Goal: Transaction & Acquisition: Book appointment/travel/reservation

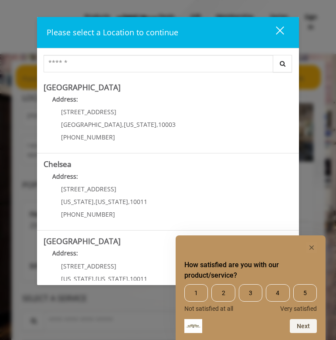
click at [311, 246] on rect "Hide survey" at bounding box center [311, 247] width 10 height 10
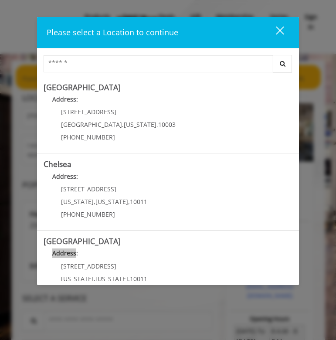
click at [311, 246] on div "Please select a Location to continue close Search Greenwich Village Address: 60…" at bounding box center [168, 170] width 336 height 340
click at [129, 85] on h5 "[GEOGRAPHIC_DATA]" at bounding box center [168, 87] width 249 height 8
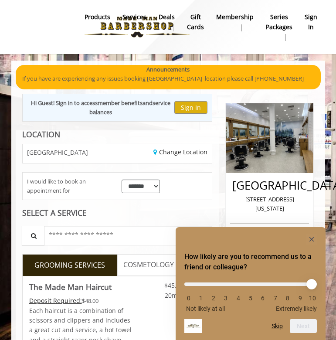
click at [276, 326] on button "Skip" at bounding box center [276, 325] width 11 height 7
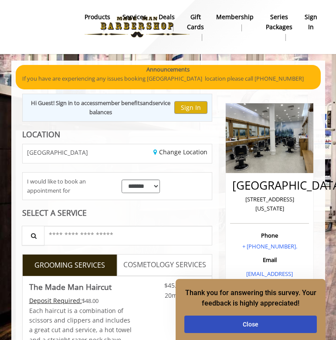
click at [276, 326] on button "Close" at bounding box center [250, 323] width 132 height 17
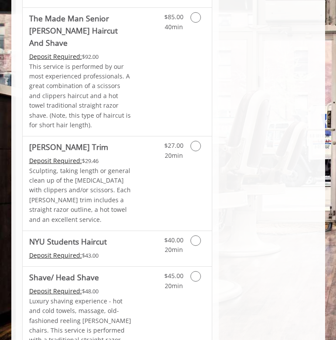
scroll to position [1242, 0]
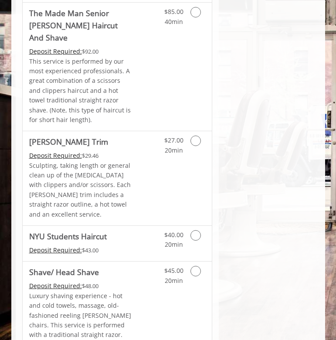
click at [197, 230] on icon "Grooming services" at bounding box center [195, 235] width 10 height 10
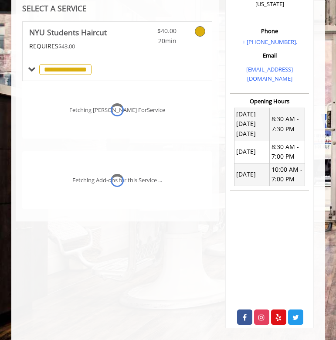
click at [197, 189] on div "Fetching Add-ons for this Service ..." at bounding box center [117, 180] width 190 height 58
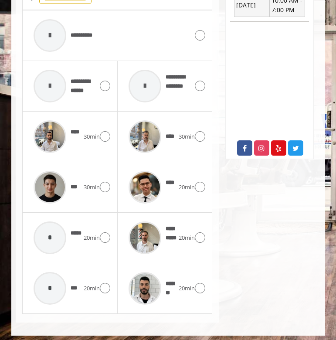
scroll to position [373, 0]
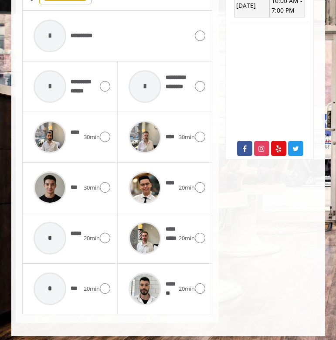
click at [104, 182] on icon at bounding box center [105, 187] width 10 height 10
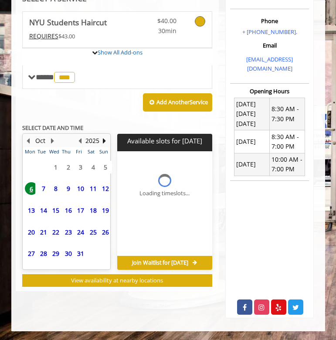
scroll to position [204, 0]
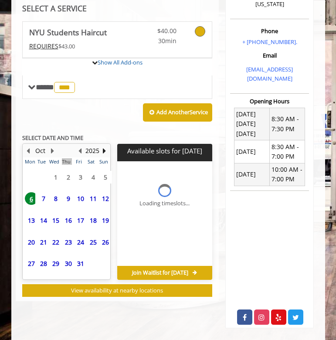
click at [104, 182] on div "**********" at bounding box center [117, 158] width 190 height 275
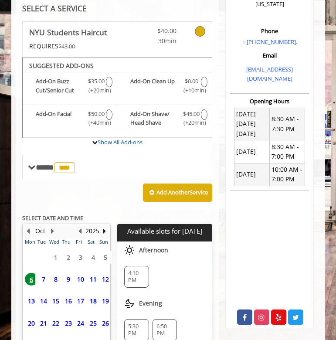
click at [104, 182] on div "Add Another Service" at bounding box center [117, 192] width 190 height 27
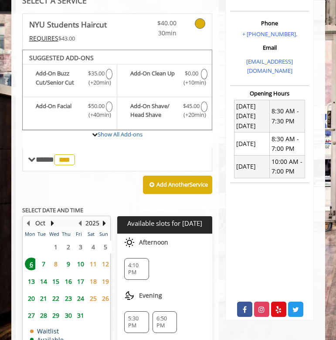
click at [56, 273] on td "15" at bounding box center [53, 281] width 12 height 17
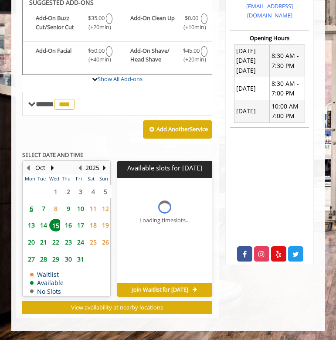
scroll to position [282, 0]
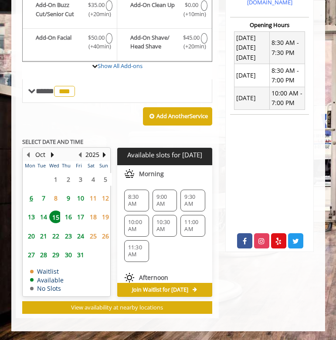
click at [54, 193] on span "8" at bounding box center [55, 198] width 13 height 13
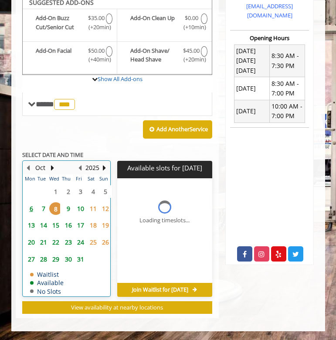
click at [54, 193] on table "Mon Tue Wed Thu Fri Sat Sun 29 30 1 2 3 4 5 6 7 8 9 10 11 12 13 14 15 16 17 18 …" at bounding box center [66, 234] width 87 height 121
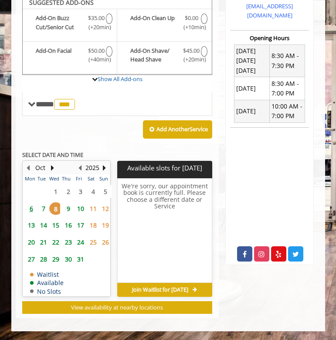
click at [31, 204] on span "6" at bounding box center [31, 208] width 13 height 13
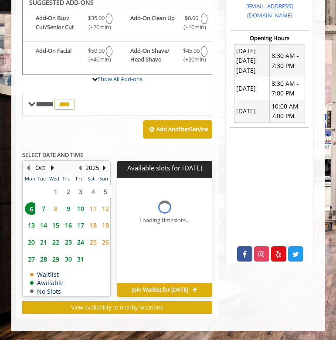
click at [31, 204] on span "6" at bounding box center [31, 208] width 13 height 13
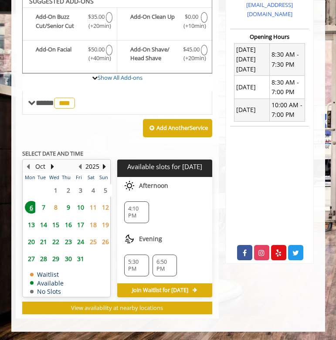
click at [31, 204] on span "6" at bounding box center [31, 207] width 13 height 13
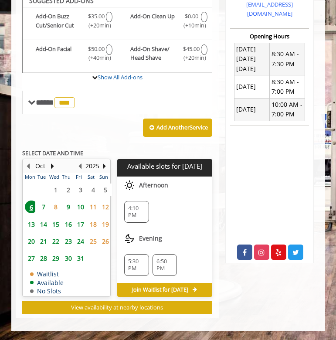
scroll to position [270, 0]
click at [42, 200] on span "7" at bounding box center [43, 206] width 13 height 13
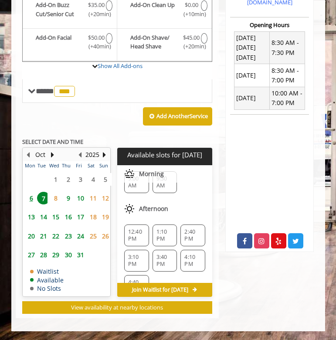
scroll to position [0, 0]
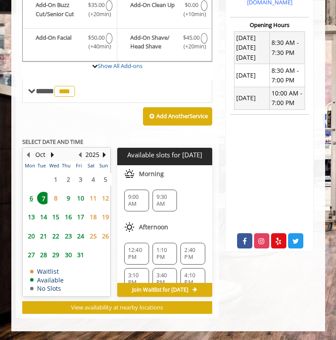
click at [132, 193] on span "9:00 AM" at bounding box center [136, 200] width 17 height 14
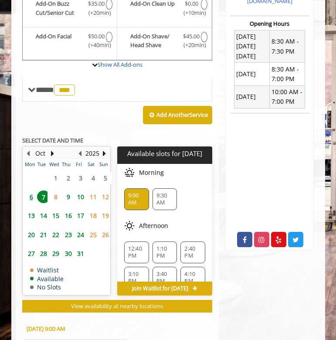
click at [132, 189] on div "Choose a time below for [DATE] Morning 9:00 AM 9:30 AM Afternoon 12:40 PM 1:10 …" at bounding box center [164, 269] width 95 height 210
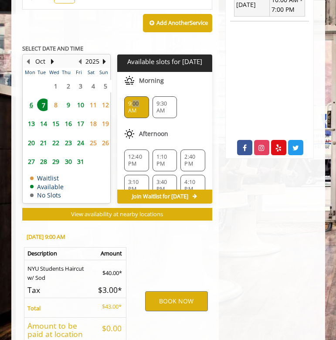
scroll to position [441, 0]
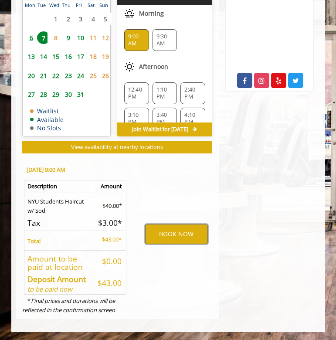
click at [158, 234] on button "BOOK NOW" at bounding box center [176, 234] width 63 height 20
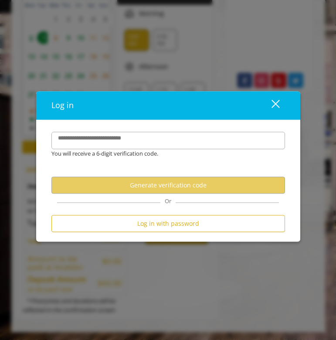
click at [158, 234] on div "Log in with password" at bounding box center [167, 225] width 233 height 21
click at [117, 143] on label "**********" at bounding box center [99, 138] width 91 height 9
click at [117, 143] on input "**********" at bounding box center [167, 140] width 233 height 17
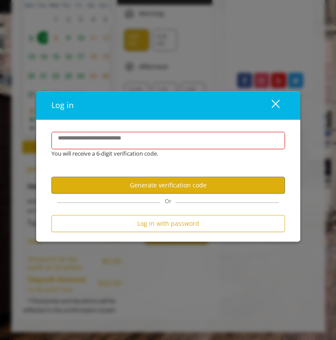
click at [117, 143] on label "**********" at bounding box center [99, 138] width 91 height 9
click at [117, 143] on input "**********" at bounding box center [167, 140] width 233 height 17
click at [117, 143] on label "**********" at bounding box center [99, 138] width 91 height 9
click at [117, 143] on input "**********" at bounding box center [167, 140] width 233 height 17
click at [125, 218] on button "Log in with password" at bounding box center [167, 223] width 233 height 17
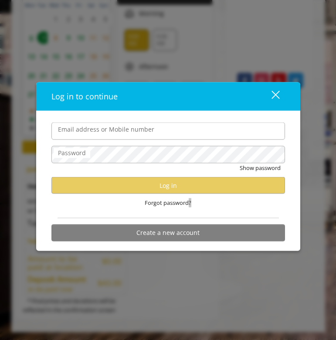
click at [119, 134] on label "Email address or Mobile number" at bounding box center [106, 130] width 105 height 10
click at [119, 135] on input "Email address or Mobile number" at bounding box center [167, 130] width 233 height 17
click at [119, 134] on label "Email address or Mobile number" at bounding box center [106, 130] width 105 height 10
click at [119, 135] on input "Email address or Mobile number" at bounding box center [167, 130] width 233 height 17
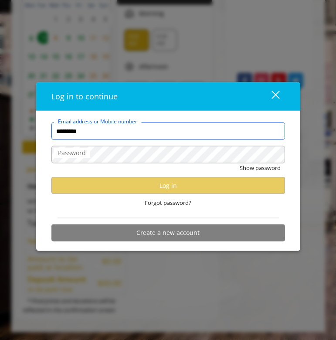
type input "**********"
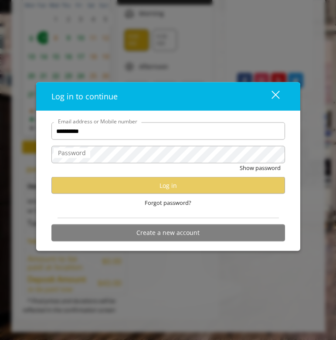
click at [161, 204] on span "Forgot password?" at bounding box center [168, 202] width 47 height 9
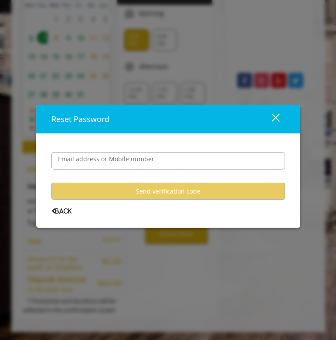
click at [161, 204] on user-forgot-password "Email address or Mobile number Send verification code Back" at bounding box center [167, 176] width 233 height 75
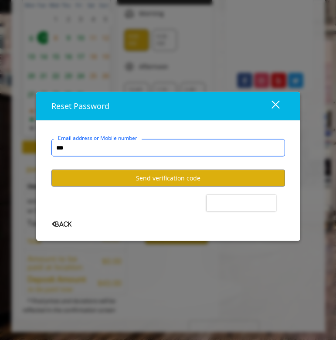
click at [119, 152] on input "***" at bounding box center [167, 147] width 233 height 17
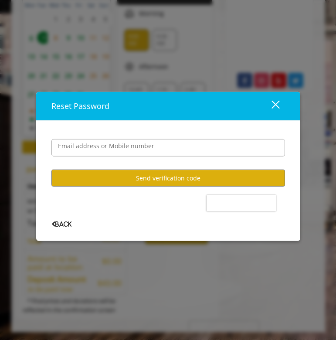
click at [108, 144] on label "Email address or Mobile number" at bounding box center [106, 146] width 105 height 10
click at [108, 144] on input "***" at bounding box center [167, 147] width 233 height 17
click at [108, 142] on label "Email address or Mobile number" at bounding box center [98, 138] width 88 height 8
click at [108, 144] on input "***" at bounding box center [167, 147] width 233 height 17
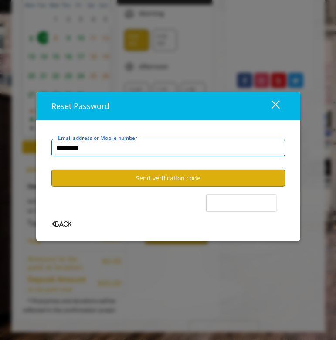
type input "**********"
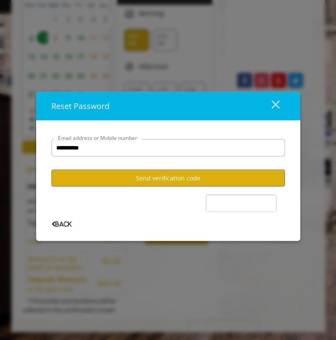
click at [188, 181] on button "Send verification code" at bounding box center [167, 177] width 233 height 17
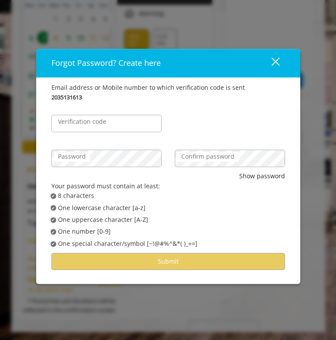
click at [94, 125] on label "Verification code" at bounding box center [82, 122] width 57 height 10
click at [94, 125] on input "Verification code" at bounding box center [106, 123] width 110 height 17
click at [94, 125] on div "Verification code" at bounding box center [106, 123] width 110 height 17
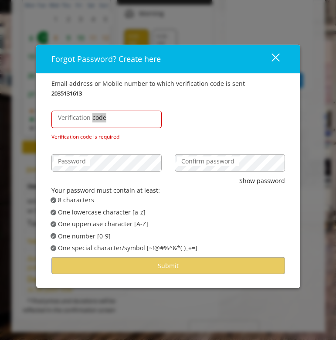
drag, startPoint x: 0, startPoint y: 0, endPoint x: 109, endPoint y: 120, distance: 162.4
click at [109, 120] on label "Verification code" at bounding box center [82, 118] width 57 height 10
click at [109, 120] on input "Verification code" at bounding box center [106, 119] width 110 height 17
click at [109, 120] on label "Verification code" at bounding box center [82, 118] width 57 height 10
click at [109, 120] on input "Verification code" at bounding box center [106, 119] width 110 height 17
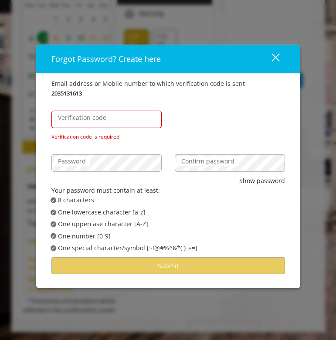
click at [109, 120] on label "Verification code" at bounding box center [82, 118] width 57 height 10
click at [109, 120] on input "Verification code" at bounding box center [106, 119] width 110 height 17
click at [109, 120] on label "Verification code" at bounding box center [82, 118] width 57 height 10
click at [109, 120] on input "Verification code" at bounding box center [106, 119] width 110 height 17
click at [109, 120] on label "Verification code" at bounding box center [82, 118] width 57 height 10
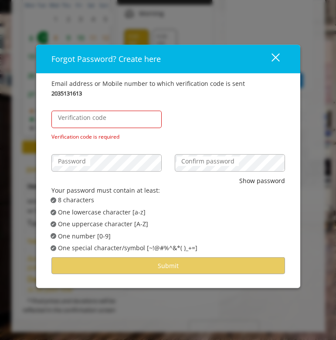
click at [109, 120] on input "Verification code" at bounding box center [106, 119] width 110 height 17
click at [109, 120] on label "Verification code" at bounding box center [82, 118] width 57 height 10
click at [109, 120] on input "Verification code" at bounding box center [106, 119] width 110 height 17
click at [109, 120] on label "Verification code" at bounding box center [82, 118] width 57 height 10
click at [109, 120] on input "Verification code" at bounding box center [106, 119] width 110 height 17
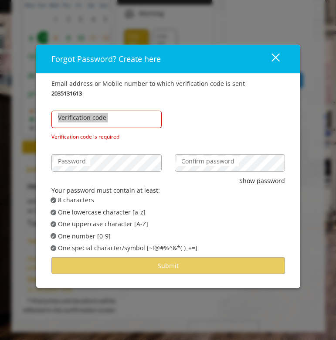
click at [109, 120] on label "Verification code" at bounding box center [82, 118] width 57 height 10
click at [109, 120] on input "Verification code" at bounding box center [106, 119] width 110 height 17
click at [126, 121] on input "Verification code" at bounding box center [106, 119] width 110 height 17
click at [279, 56] on button "close" at bounding box center [270, 59] width 30 height 18
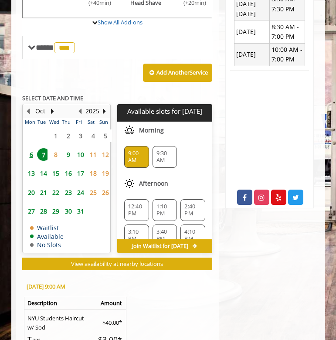
scroll to position [385, 0]
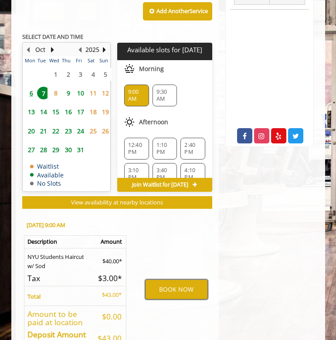
click at [161, 296] on button "BOOK NOW" at bounding box center [176, 289] width 63 height 20
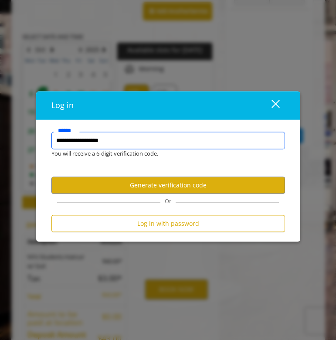
type input "**********"
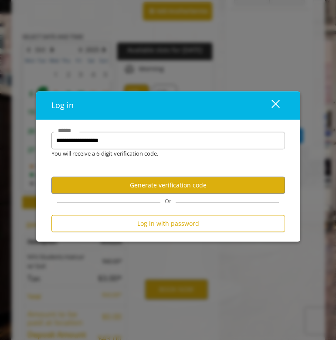
click at [162, 151] on div "You will receive a 6-digit verification code." at bounding box center [161, 153] width 233 height 9
click at [162, 190] on button "Generate verification code" at bounding box center [167, 184] width 233 height 17
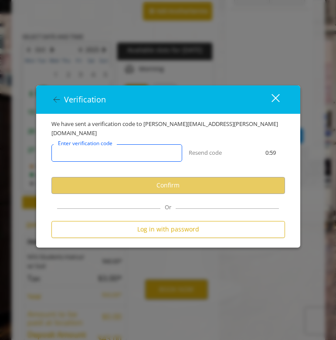
click at [135, 150] on input "Enter verification code" at bounding box center [116, 152] width 131 height 17
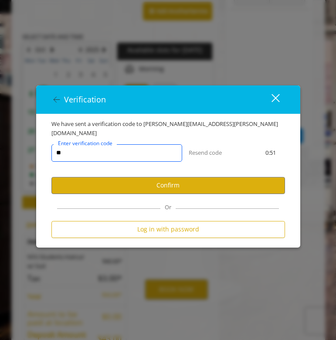
type input "*"
click at [117, 182] on button "Confirm" at bounding box center [167, 185] width 233 height 17
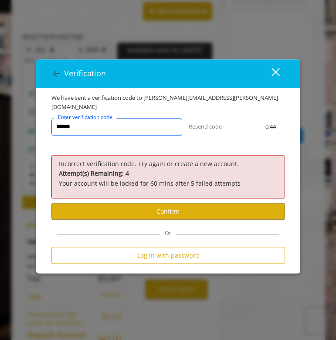
click at [116, 127] on input "******" at bounding box center [116, 126] width 131 height 17
type input "*"
type input "******"
click at [141, 211] on button "Confirm" at bounding box center [167, 210] width 233 height 17
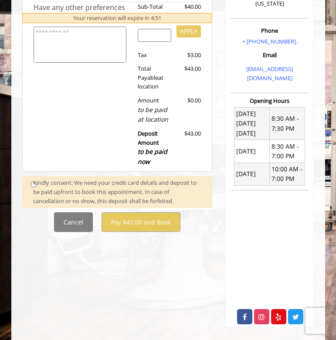
scroll to position [204, 0]
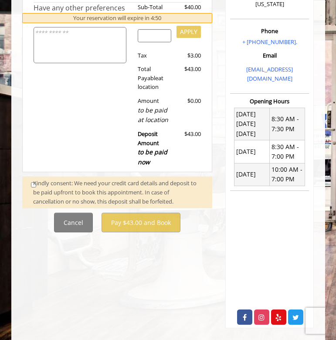
click at [55, 185] on div "Kindly consent: We need your credit card details and deposit to be paid upfront…" at bounding box center [118, 191] width 170 height 27
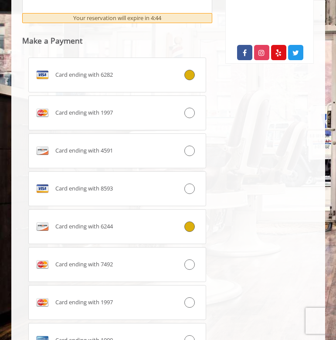
scroll to position [468, 0]
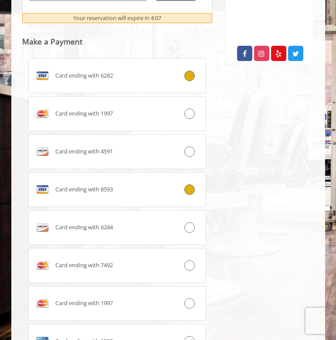
click at [192, 184] on icon at bounding box center [189, 189] width 10 height 10
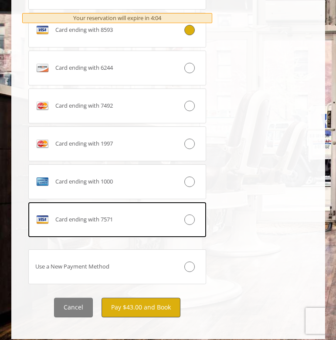
click at [152, 303] on button "Pay $43.00 and Book" at bounding box center [140, 307] width 79 height 20
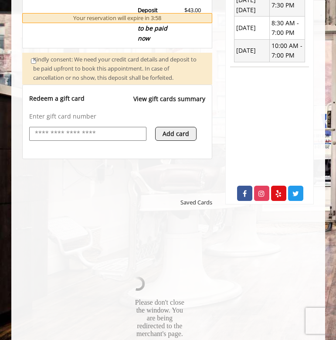
scroll to position [456, 0]
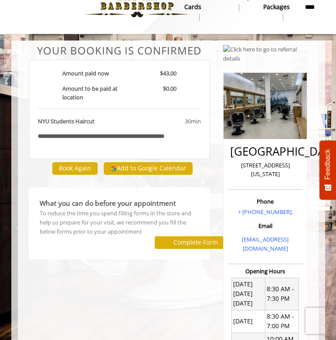
scroll to position [29, 0]
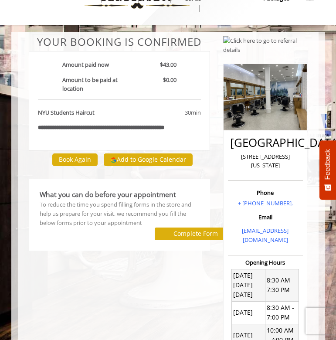
click at [158, 166] on button "Add to Google Calendar" at bounding box center [148, 159] width 89 height 13
